Goal: Task Accomplishment & Management: Manage account settings

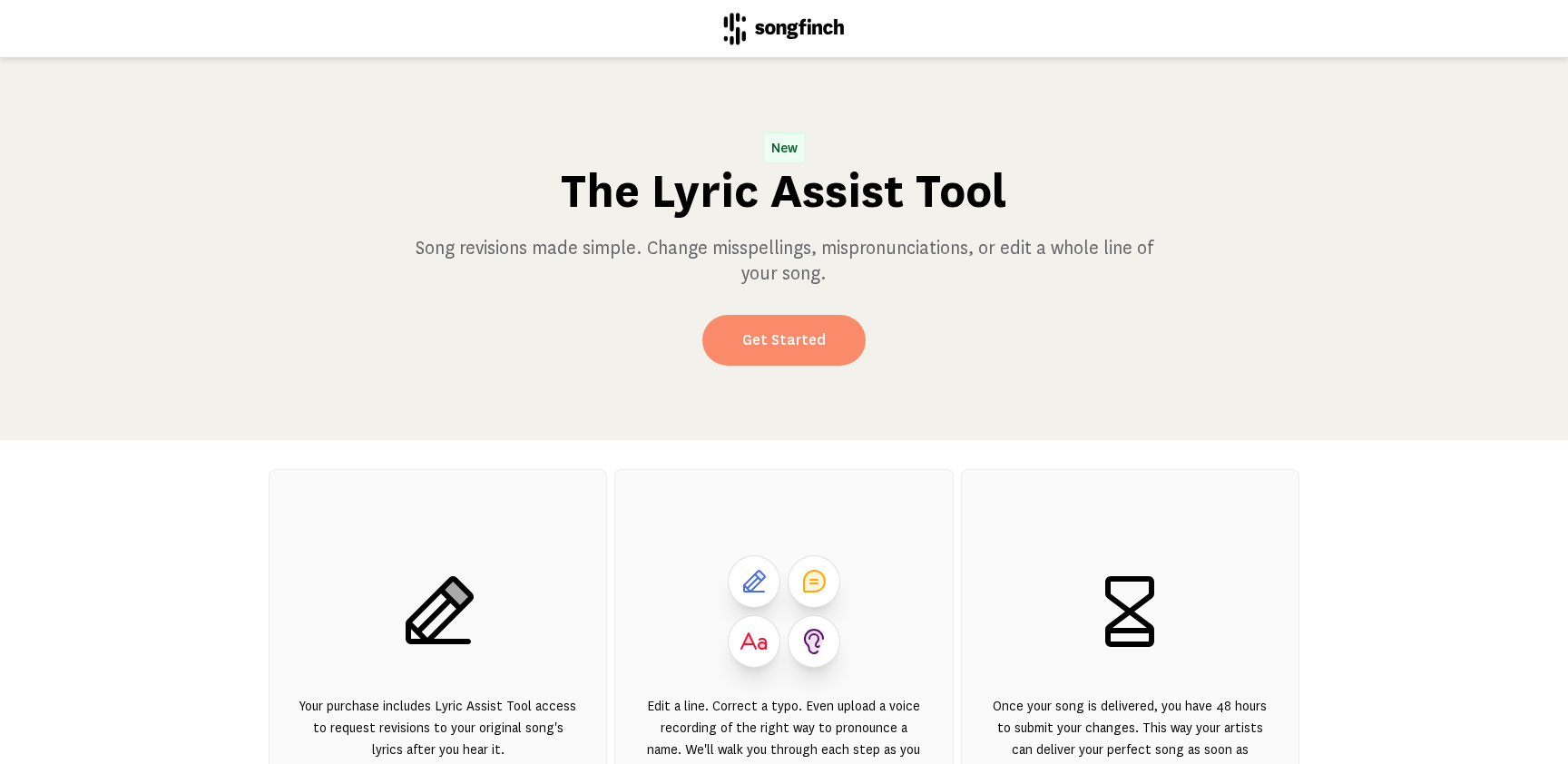
click at [824, 330] on link "Get Started" at bounding box center [784, 340] width 164 height 51
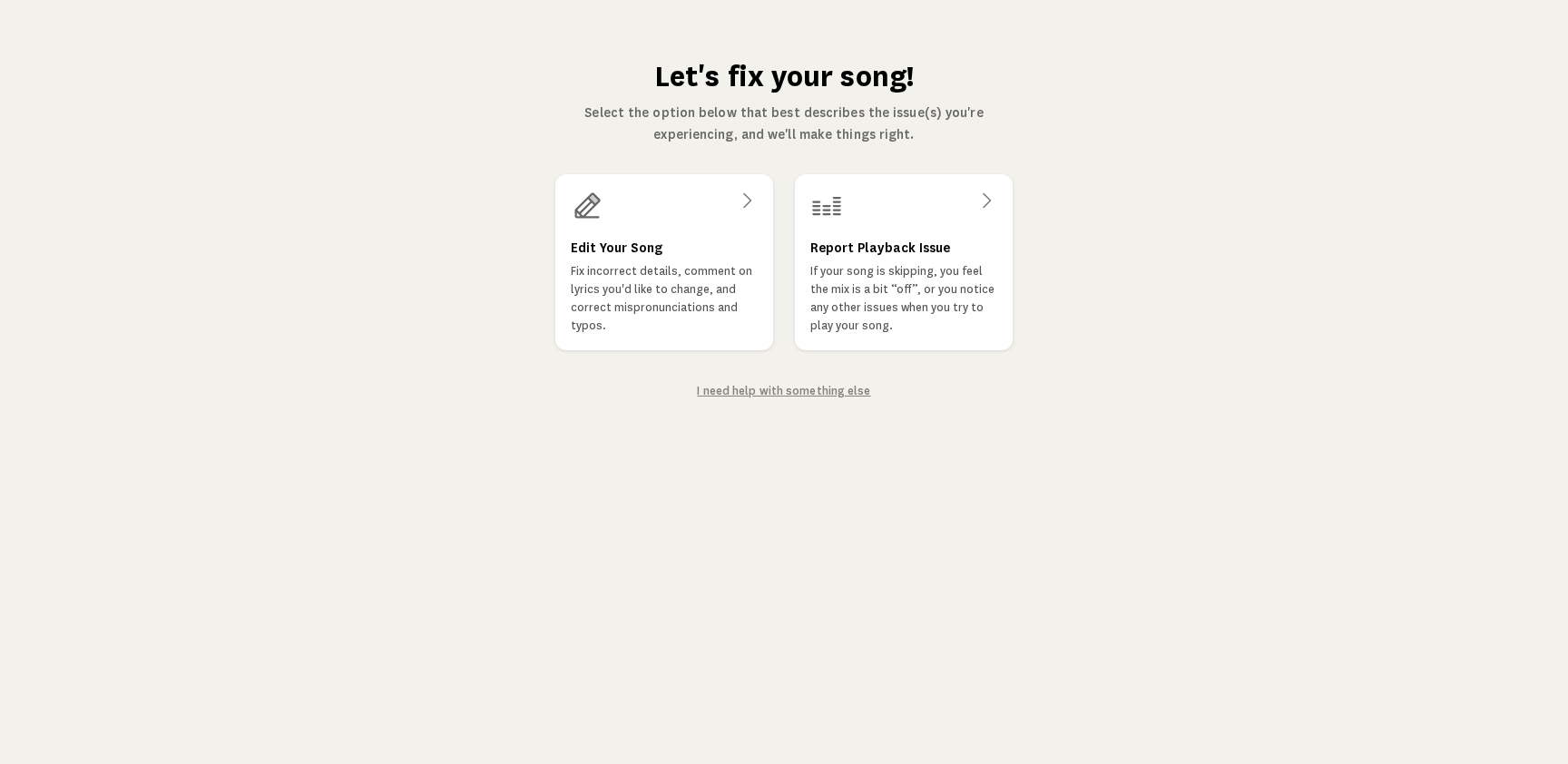
click at [666, 227] on div "Edit Your Song Fix incorrect details, comment on lyrics you'd like to change, a…" at bounding box center [663, 261] width 217 height 176
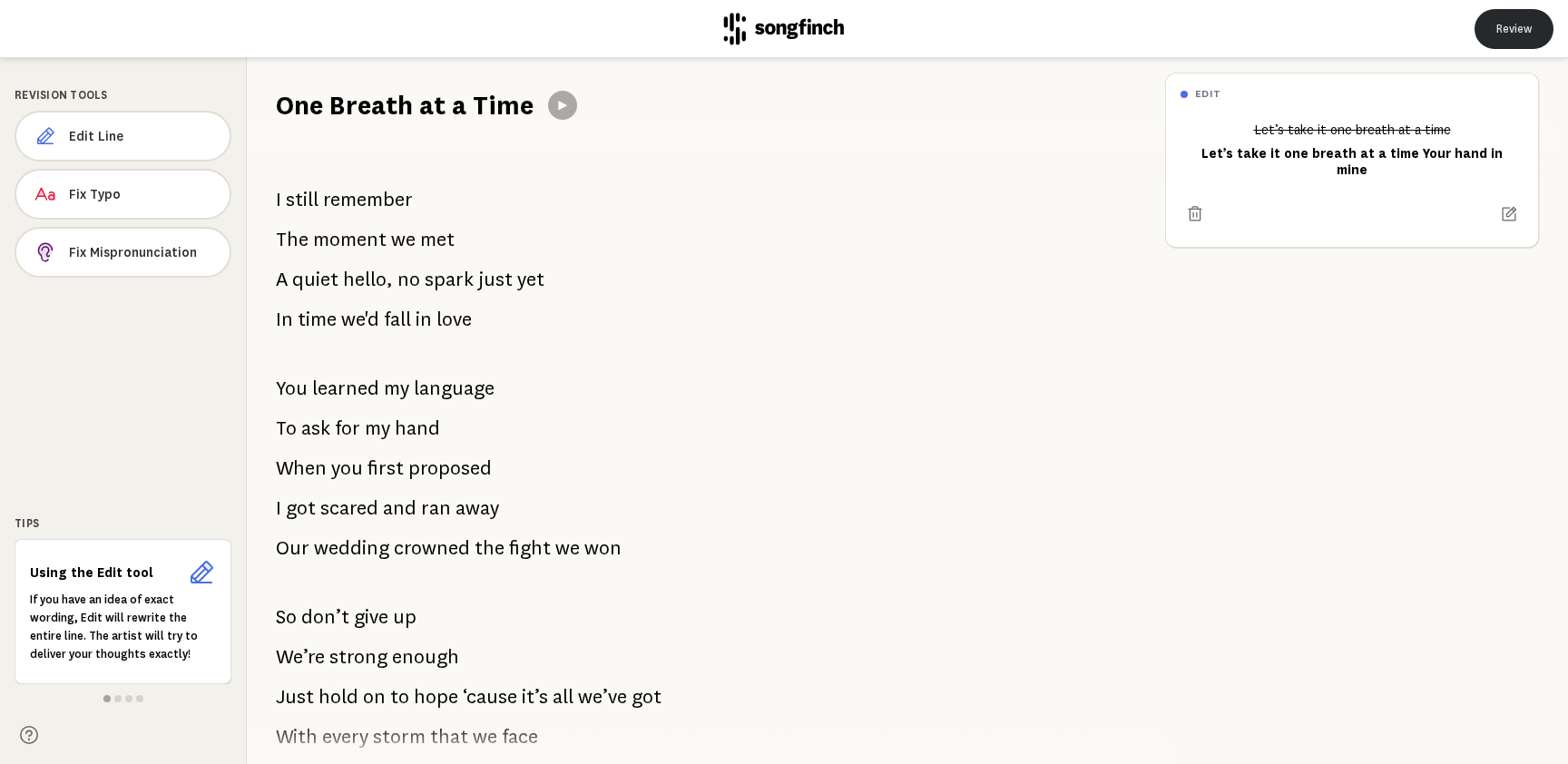
click at [1522, 33] on button "Review" at bounding box center [1514, 29] width 79 height 40
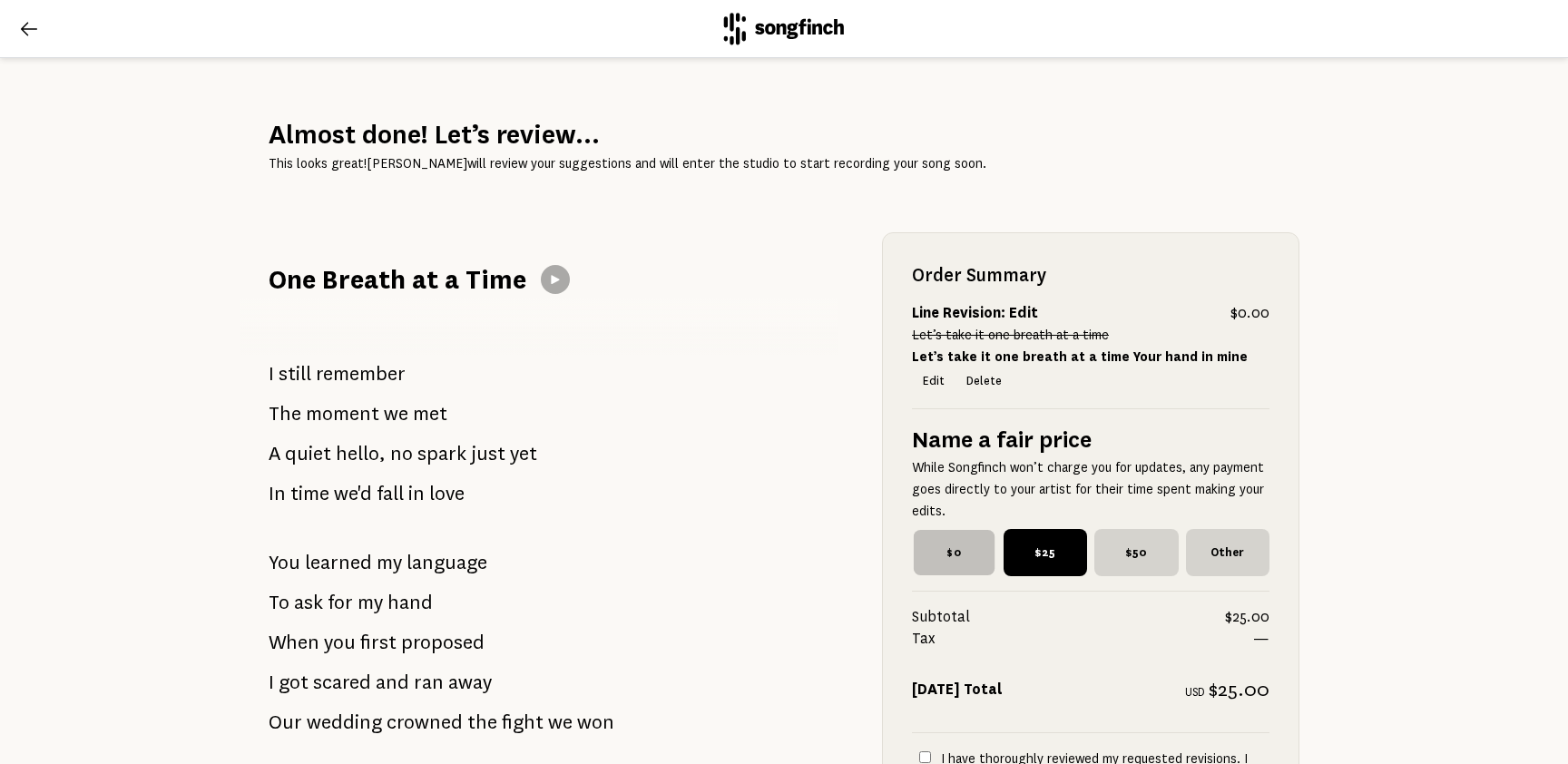
click at [951, 560] on span "$0" at bounding box center [954, 552] width 81 height 45
click at [924, 540] on input "$0" at bounding box center [917, 534] width 12 height 12
radio input "true"
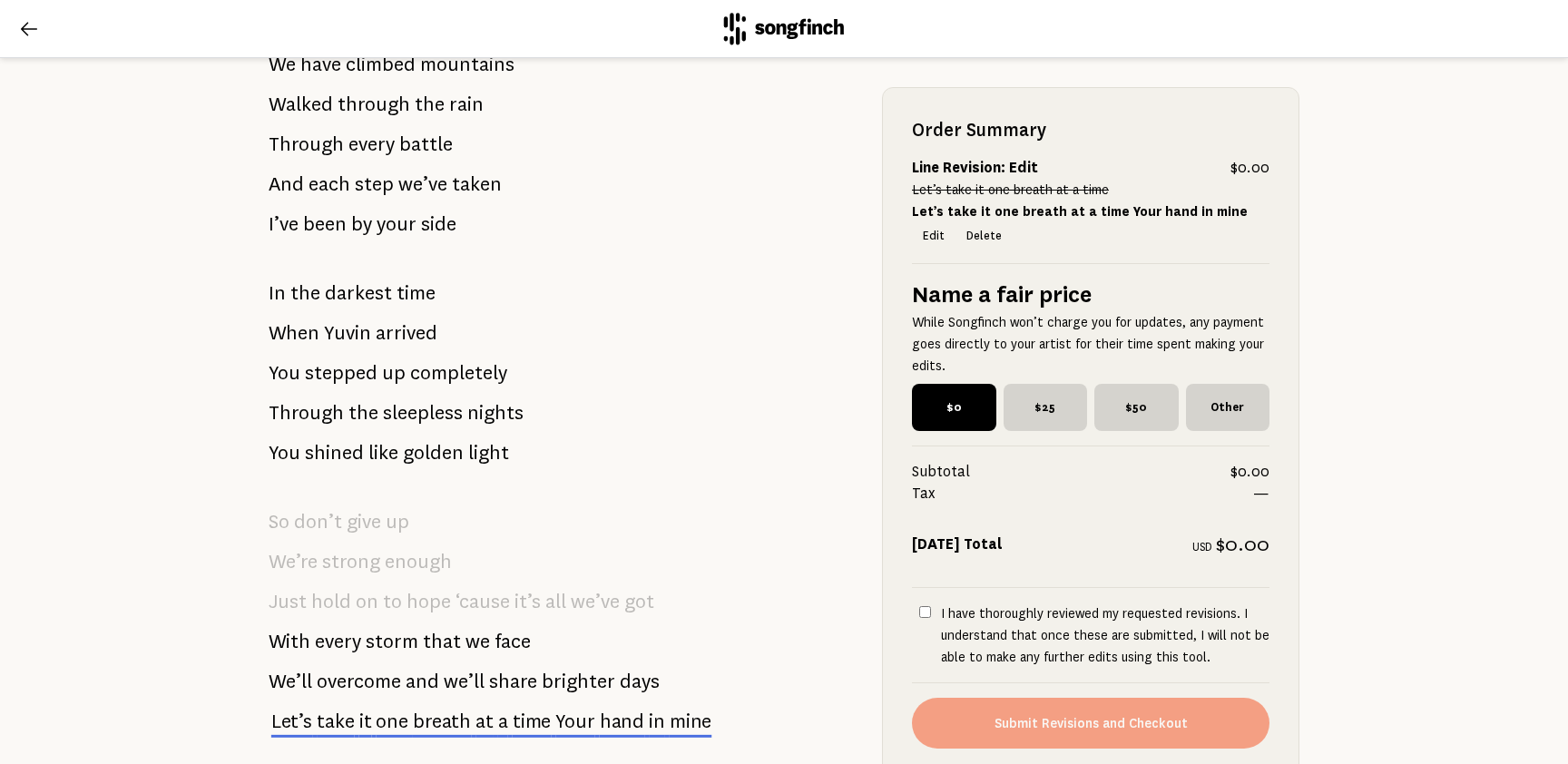
scroll to position [1054, 0]
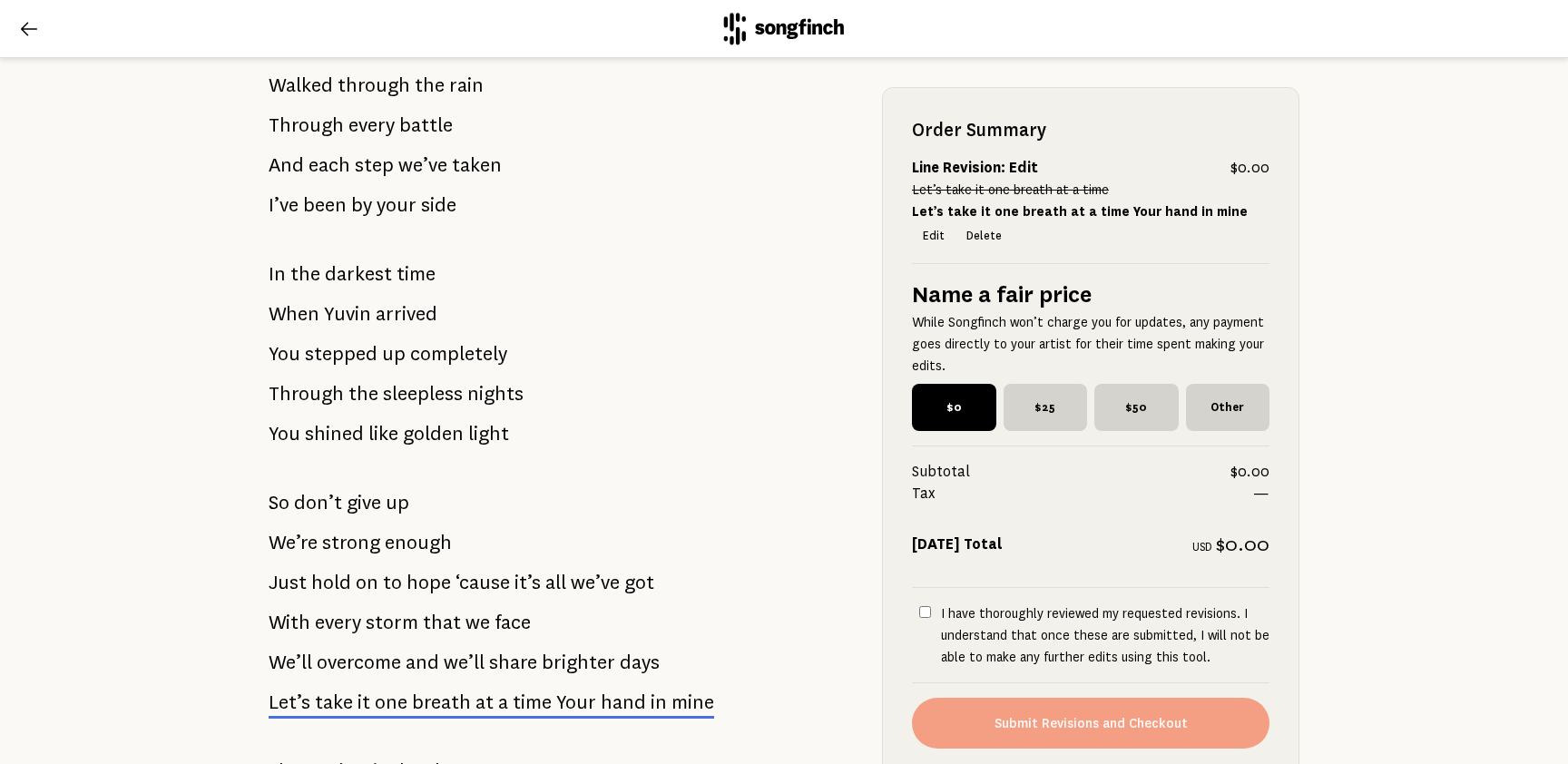
click at [926, 609] on input "I have thoroughly reviewed my requested revisions. I understand that once these…" at bounding box center [925, 611] width 12 height 12
checkbox input "true"
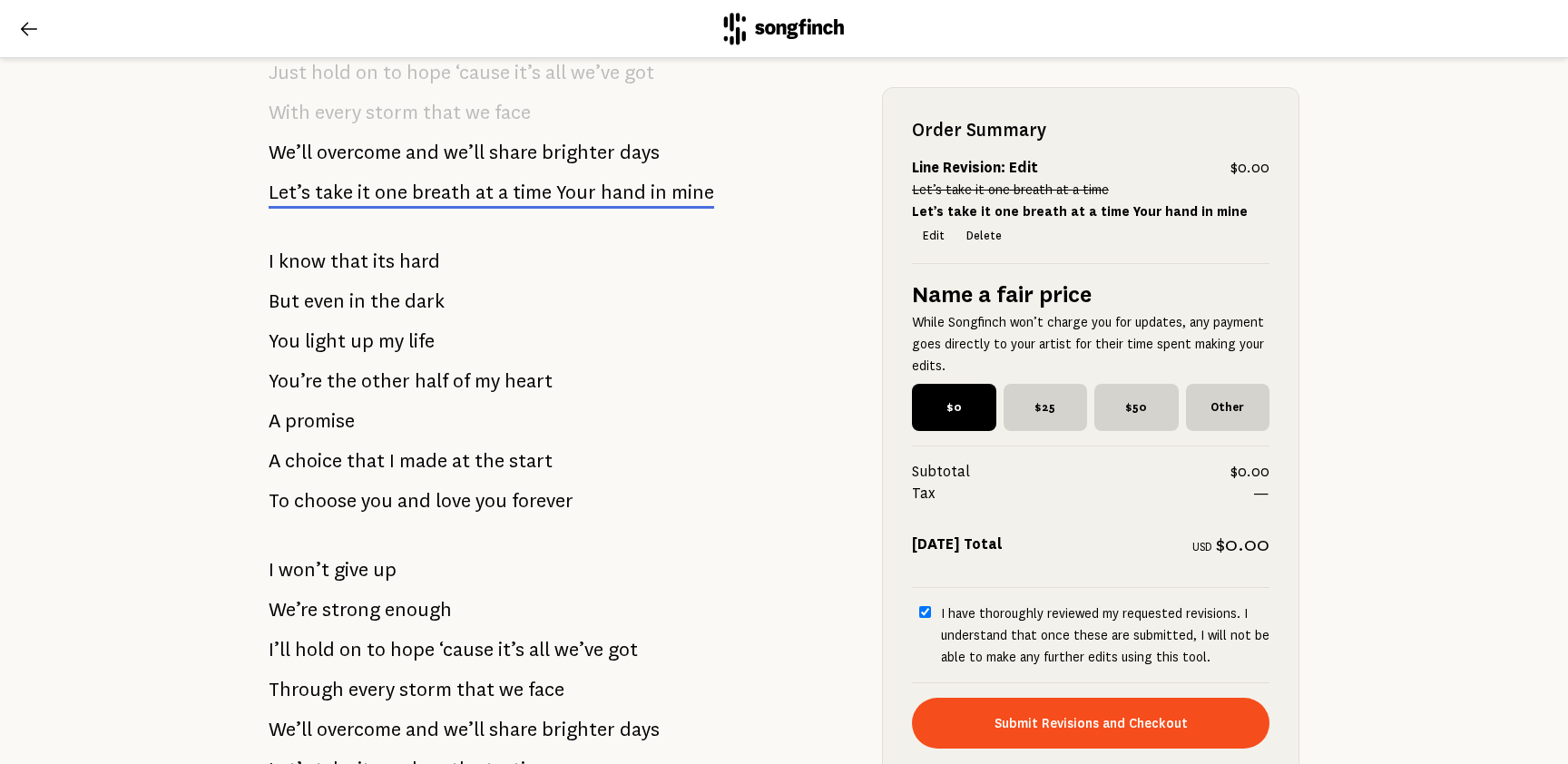
scroll to position [1784, 0]
